Goal: Complete application form: Complete application form

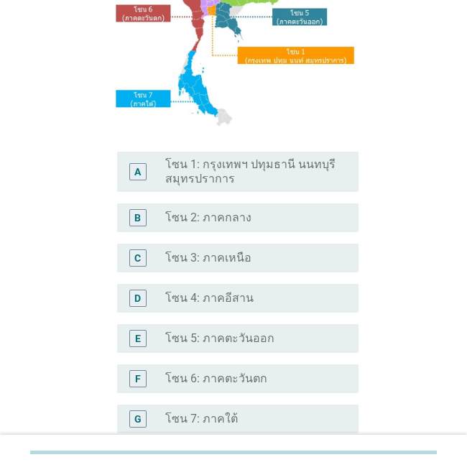
scroll to position [243, 0]
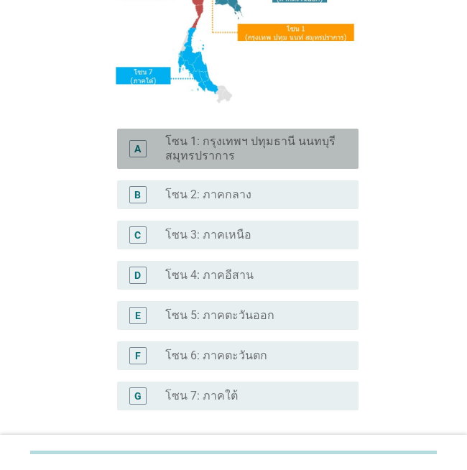
click at [263, 140] on label "โซน 1: กรุงเทพฯ ปทุมธานี นนทบุรี สมุทรปราการ" at bounding box center [250, 148] width 170 height 29
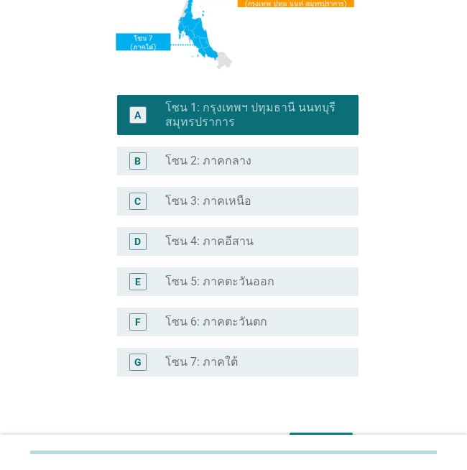
scroll to position [363, 0]
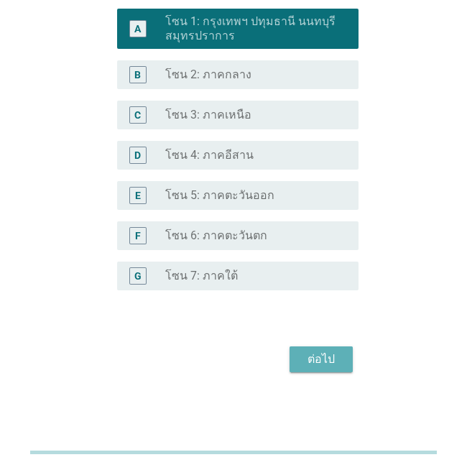
click at [304, 366] on div "ต่อไป" at bounding box center [321, 359] width 40 height 17
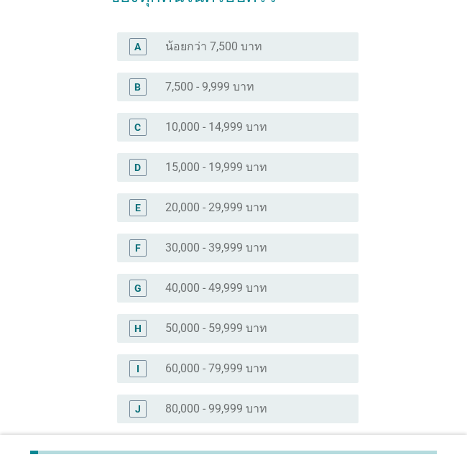
scroll to position [153, 0]
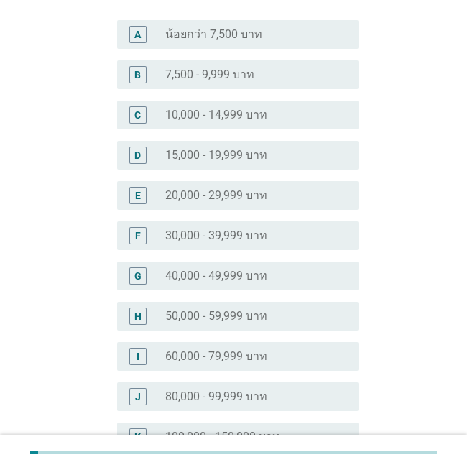
click at [206, 314] on label "50,000 - 59,999 บาท" at bounding box center [216, 316] width 102 height 14
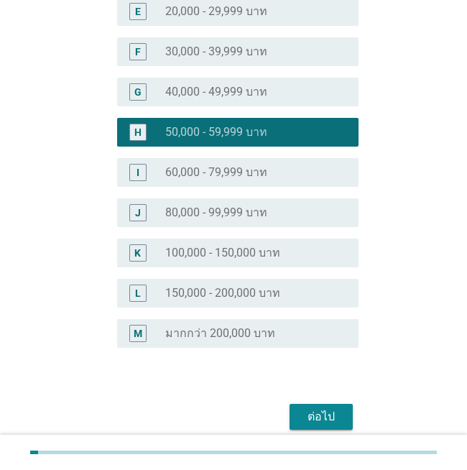
scroll to position [340, 0]
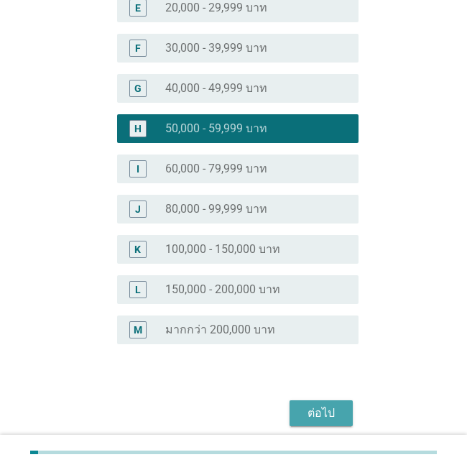
click at [321, 418] on div "ต่อไป" at bounding box center [321, 412] width 40 height 17
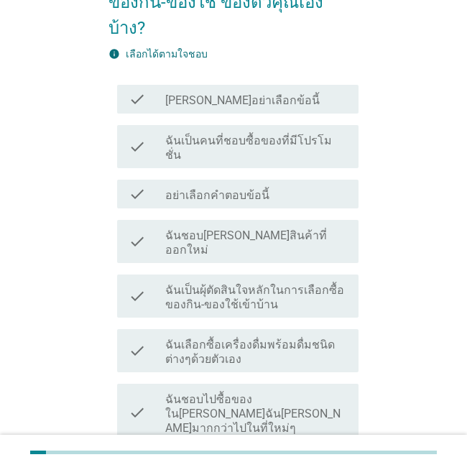
scroll to position [111, 0]
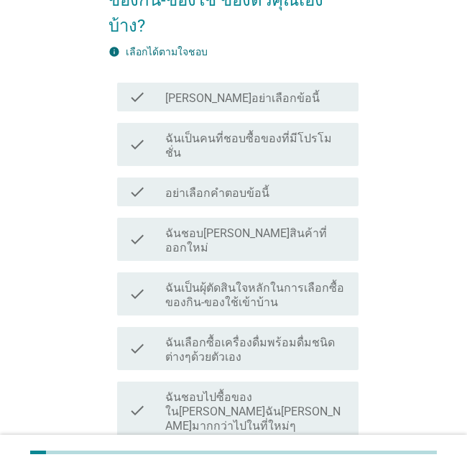
click at [275, 459] on label "ไม่มีข้อใดตรงกับตัวฉันเลย" at bounding box center [230, 466] width 130 height 14
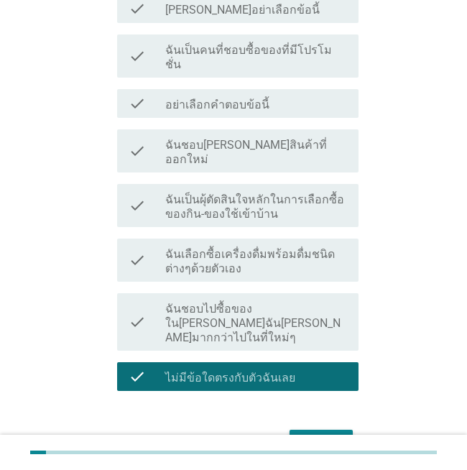
scroll to position [205, 0]
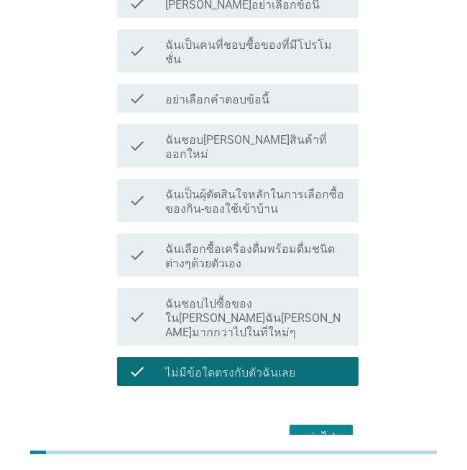
click at [322, 429] on div "ต่อไป" at bounding box center [321, 437] width 40 height 17
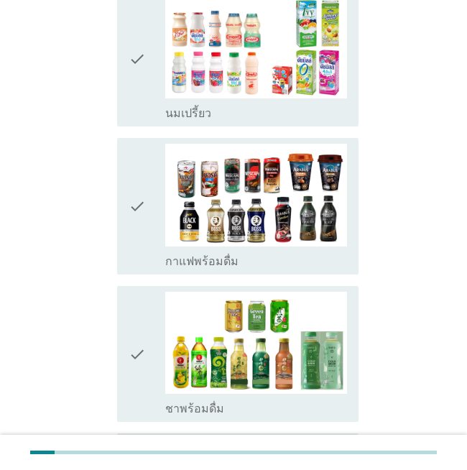
scroll to position [838, 0]
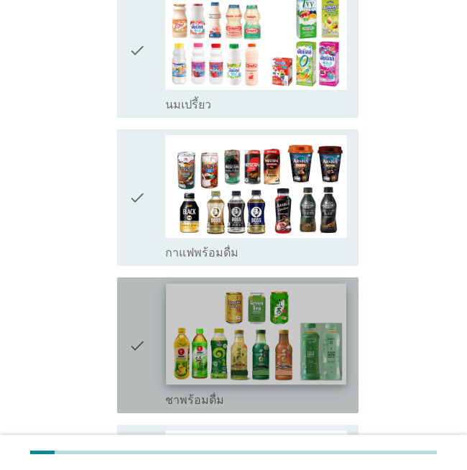
click at [197, 310] on img at bounding box center [256, 334] width 180 height 101
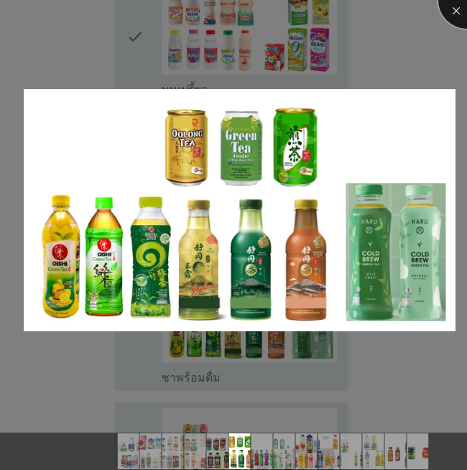
click at [453, 15] on div at bounding box center [466, -1] width 57 height 57
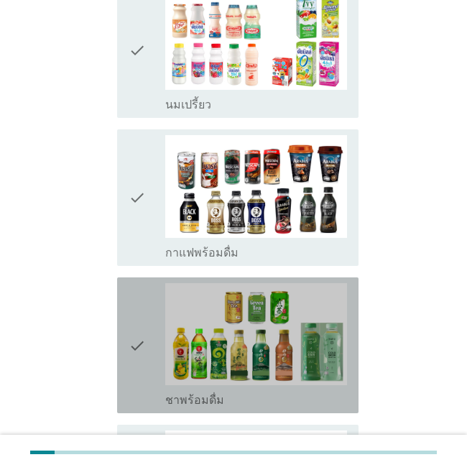
click at [131, 313] on icon "check" at bounding box center [137, 345] width 17 height 124
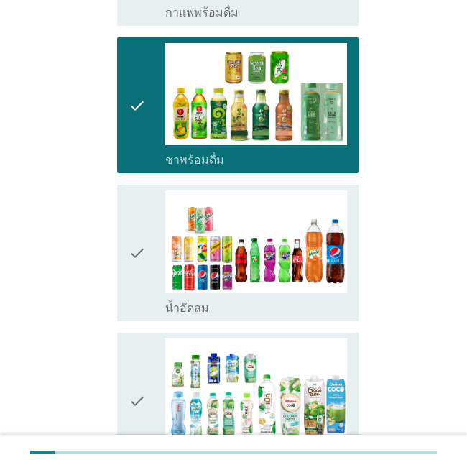
scroll to position [1087, 0]
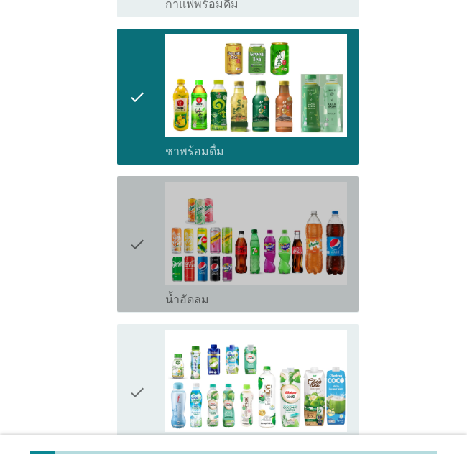
click at [129, 217] on icon "check" at bounding box center [137, 244] width 17 height 124
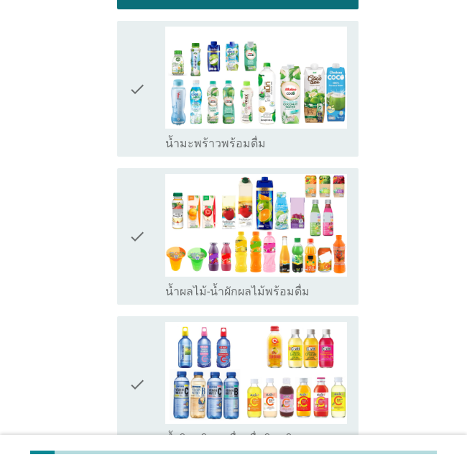
scroll to position [1406, 0]
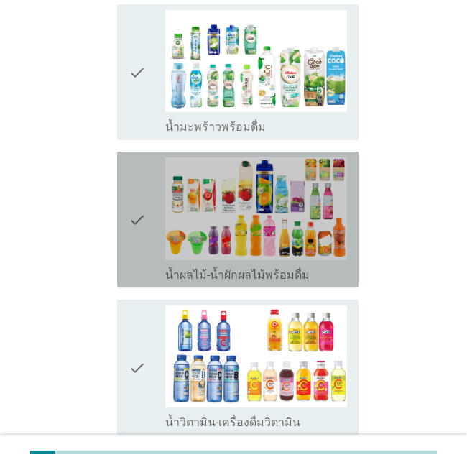
click at [129, 187] on icon "check" at bounding box center [137, 219] width 17 height 124
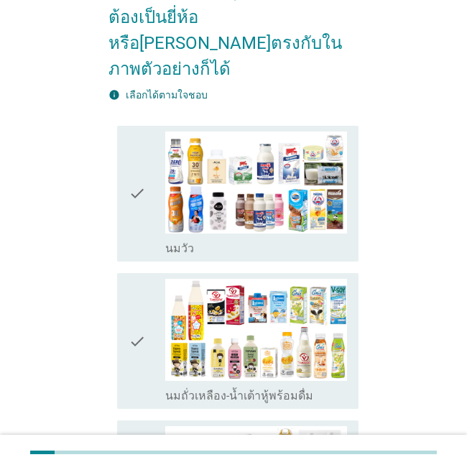
scroll to position [210, 0]
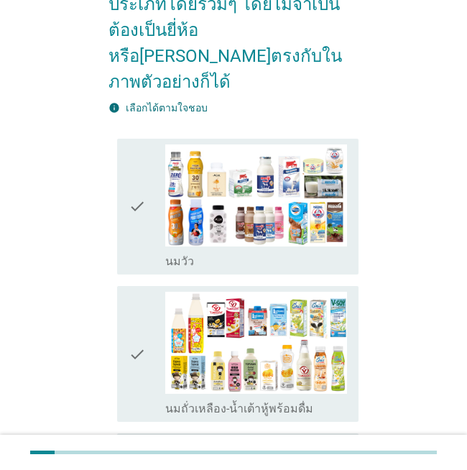
click at [136, 192] on icon "check" at bounding box center [137, 206] width 17 height 124
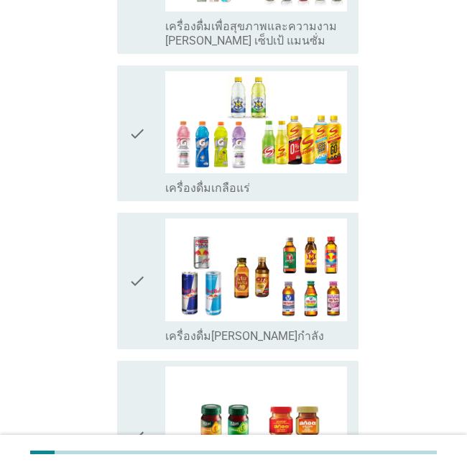
scroll to position [2139, 0]
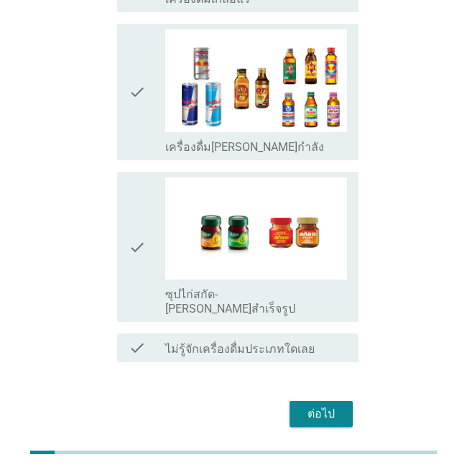
drag, startPoint x: 317, startPoint y: 353, endPoint x: 209, endPoint y: 343, distance: 109.0
click at [316, 405] on div "ต่อไป" at bounding box center [321, 413] width 40 height 17
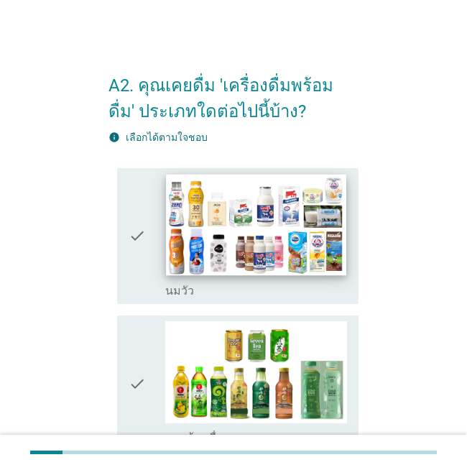
click at [261, 247] on img at bounding box center [256, 224] width 180 height 101
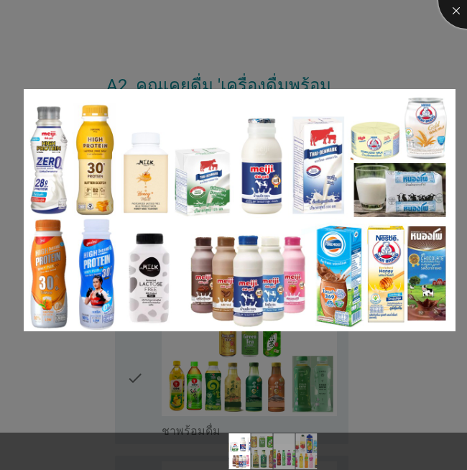
click at [455, 10] on div at bounding box center [466, -1] width 57 height 57
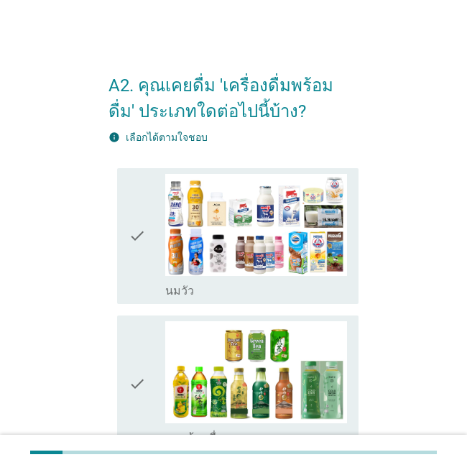
click at [130, 246] on icon "check" at bounding box center [137, 236] width 17 height 124
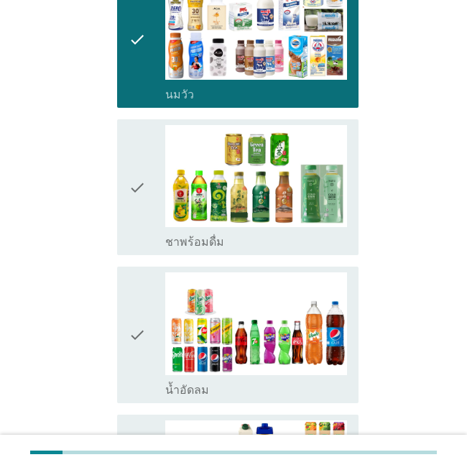
scroll to position [234, 0]
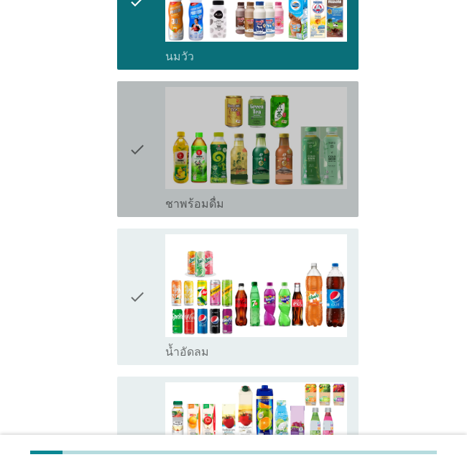
click at [145, 164] on icon "check" at bounding box center [137, 149] width 17 height 124
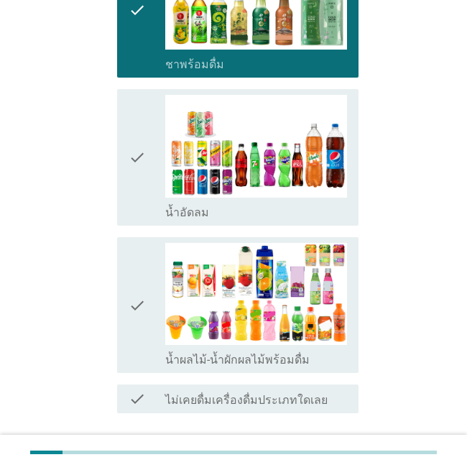
scroll to position [378, 0]
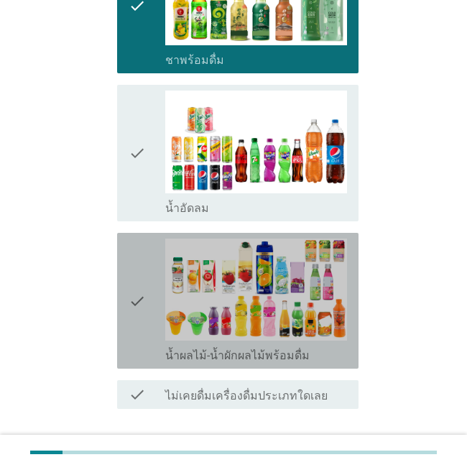
click at [138, 305] on icon "check" at bounding box center [137, 300] width 17 height 124
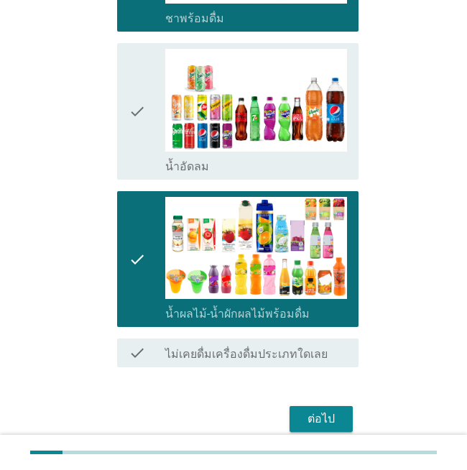
scroll to position [479, 0]
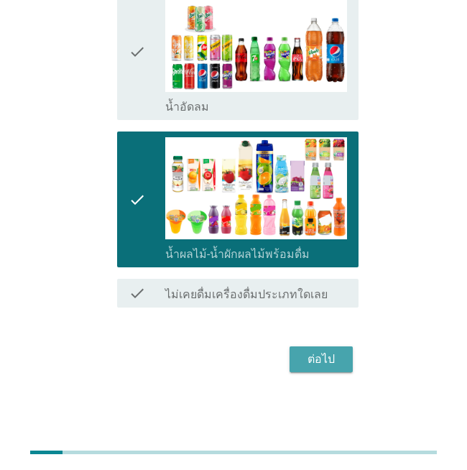
click at [324, 360] on div "ต่อไป" at bounding box center [321, 359] width 40 height 17
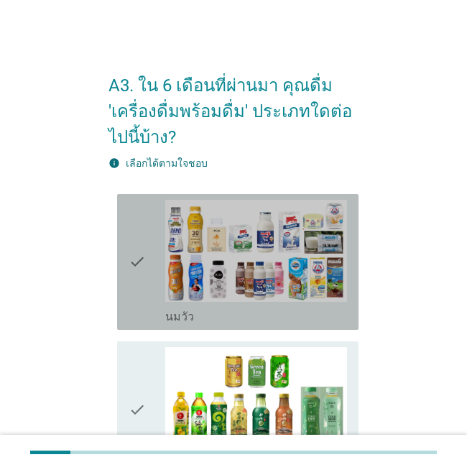
click at [144, 273] on icon "check" at bounding box center [137, 262] width 17 height 124
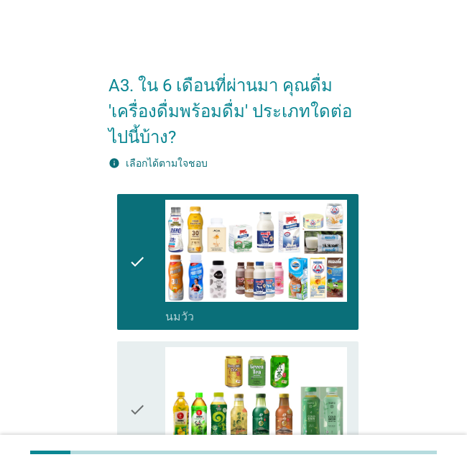
click at [147, 402] on div "check" at bounding box center [147, 409] width 37 height 124
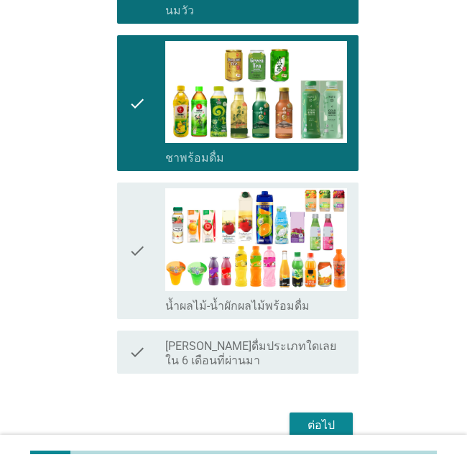
scroll to position [371, 0]
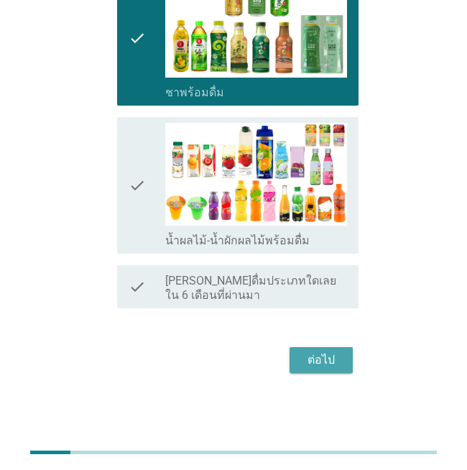
click at [322, 351] on button "ต่อไป" at bounding box center [320, 360] width 63 height 26
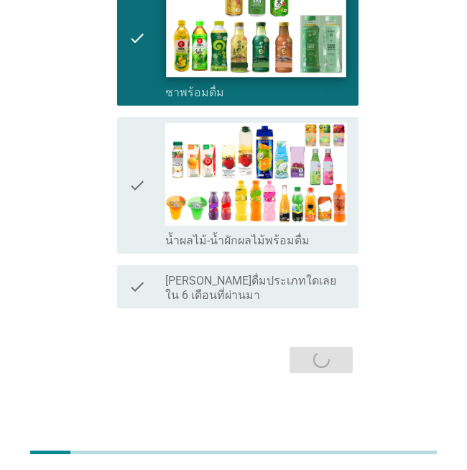
scroll to position [0, 0]
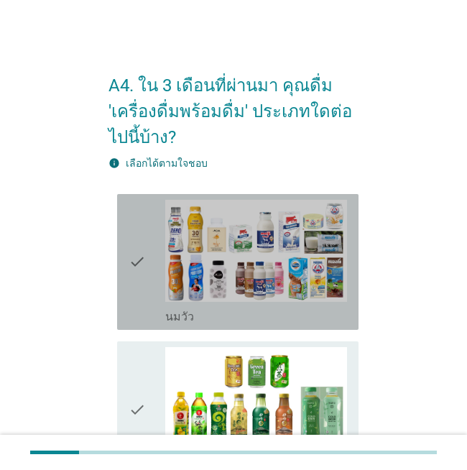
click at [134, 266] on icon "check" at bounding box center [137, 262] width 17 height 124
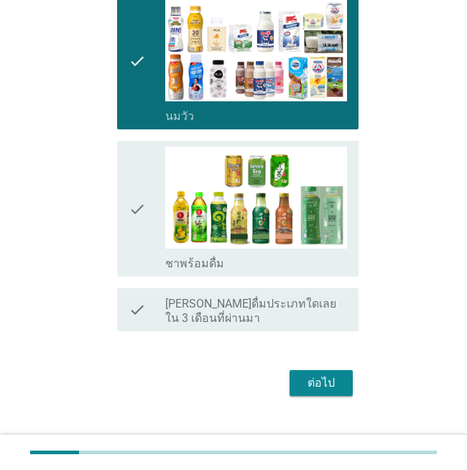
scroll to position [224, 0]
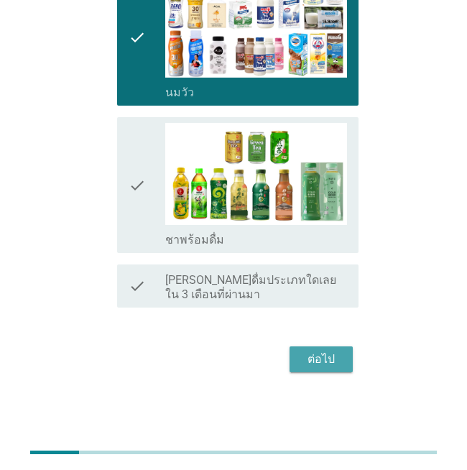
click at [324, 346] on button "ต่อไป" at bounding box center [320, 359] width 63 height 26
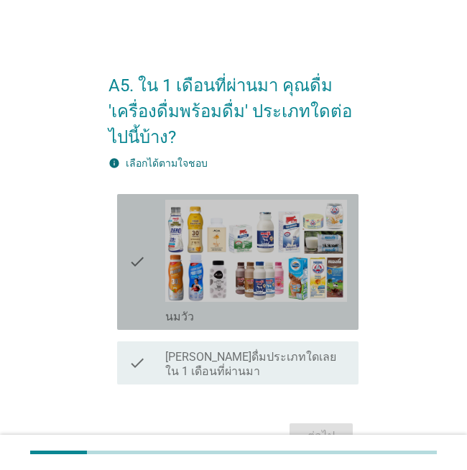
click at [136, 254] on icon "check" at bounding box center [137, 262] width 17 height 124
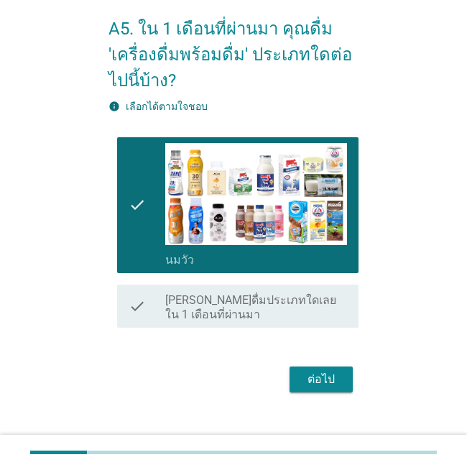
scroll to position [66, 0]
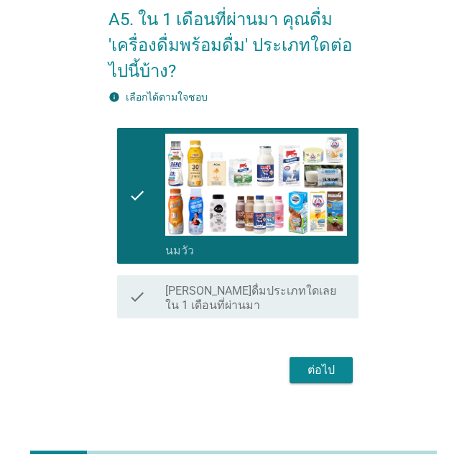
click at [302, 373] on div "ต่อไป" at bounding box center [321, 369] width 40 height 17
